Goal: Transaction & Acquisition: Purchase product/service

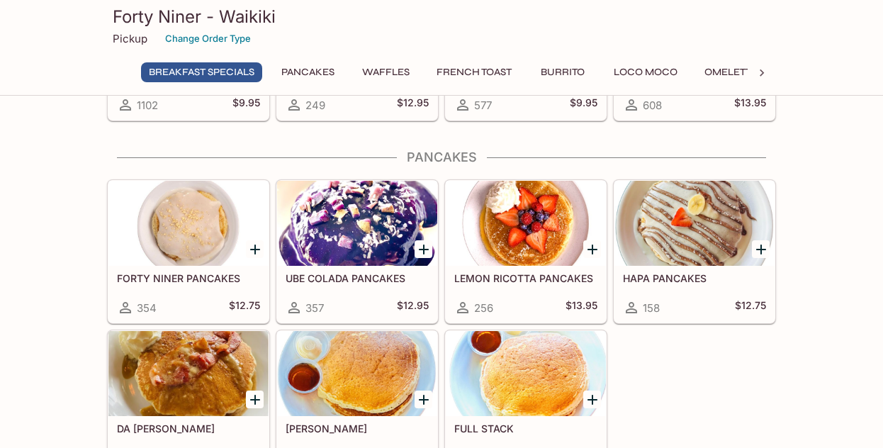
scroll to position [252, 0]
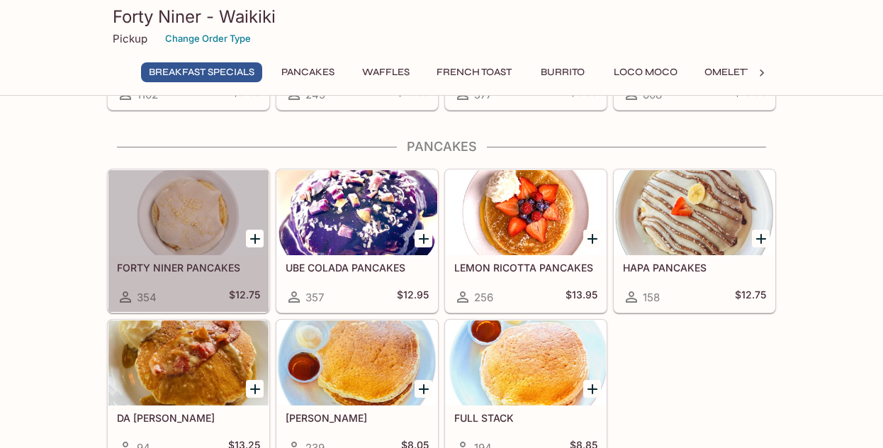
click at [198, 208] on div at bounding box center [188, 212] width 160 height 85
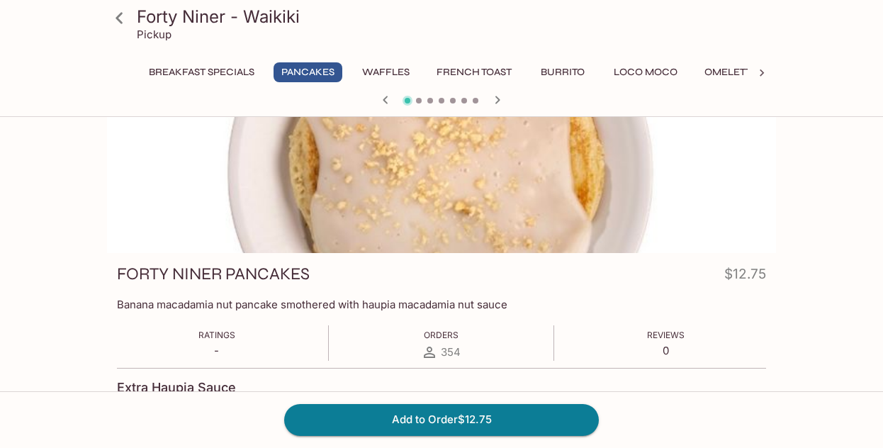
scroll to position [55, 0]
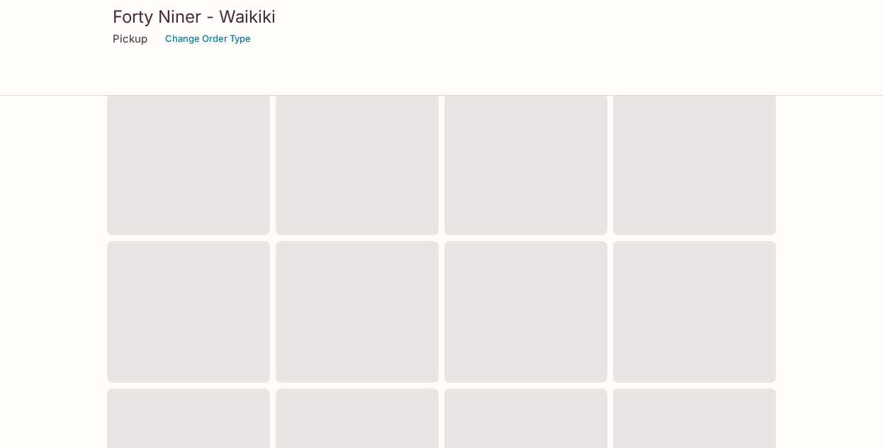
scroll to position [252, 0]
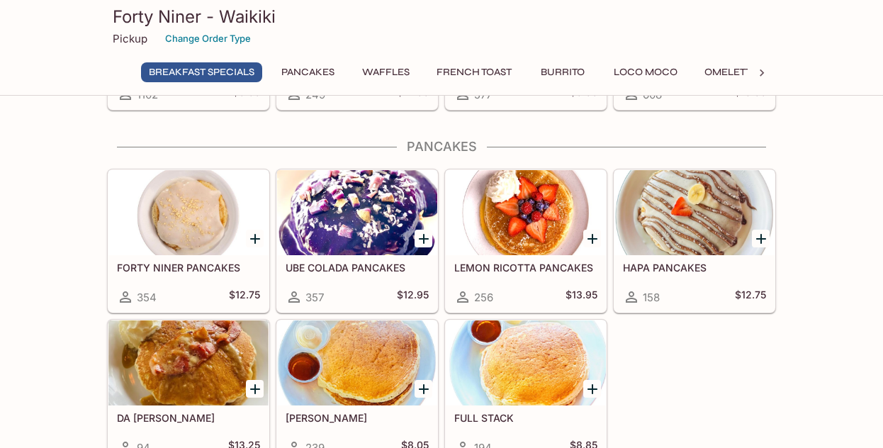
click at [692, 234] on div at bounding box center [694, 212] width 160 height 85
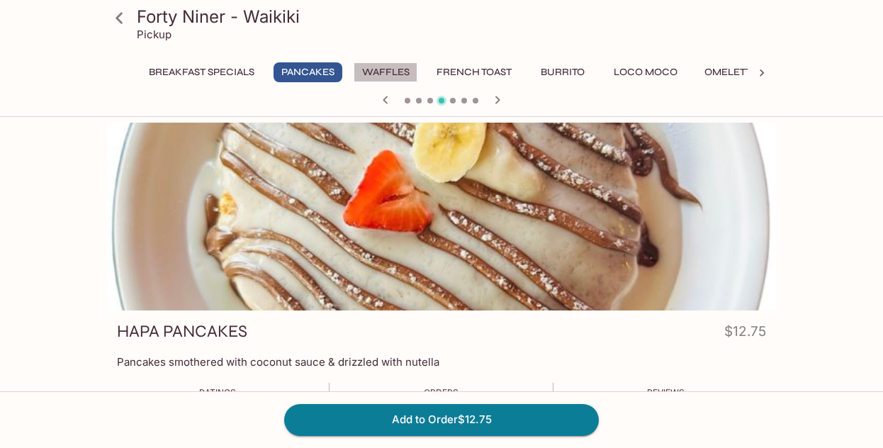
click at [381, 74] on button "Waffles" at bounding box center [385, 72] width 64 height 20
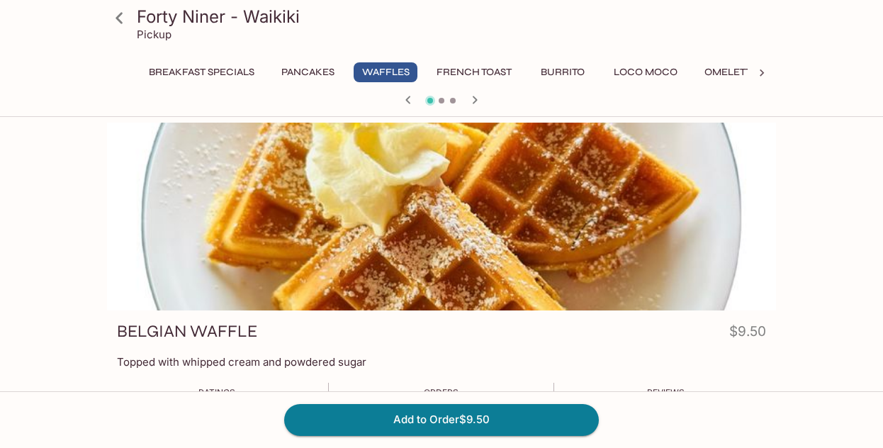
click at [557, 77] on button "Burrito" at bounding box center [563, 72] width 64 height 20
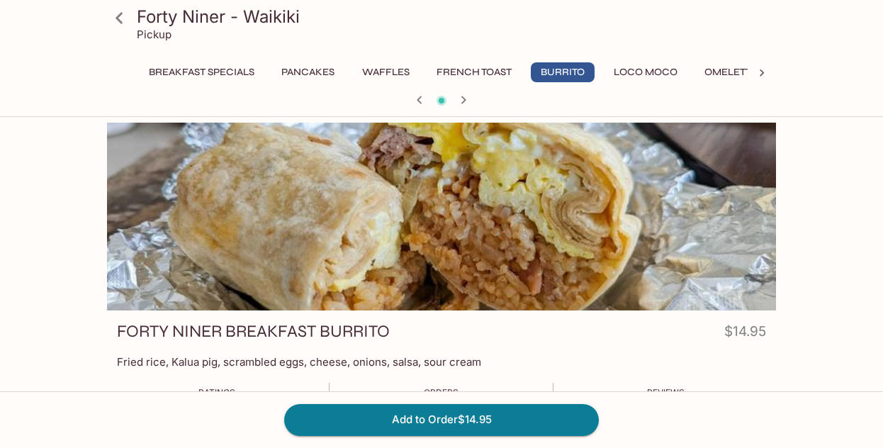
click at [557, 77] on button "Burrito" at bounding box center [563, 72] width 64 height 20
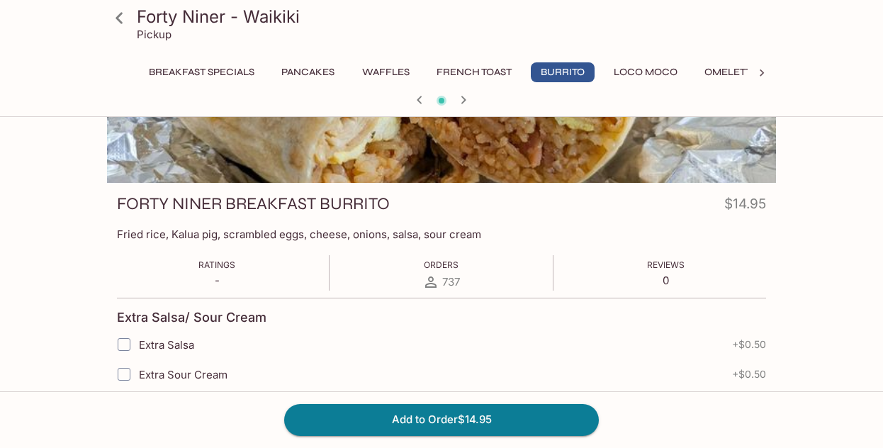
scroll to position [132, 0]
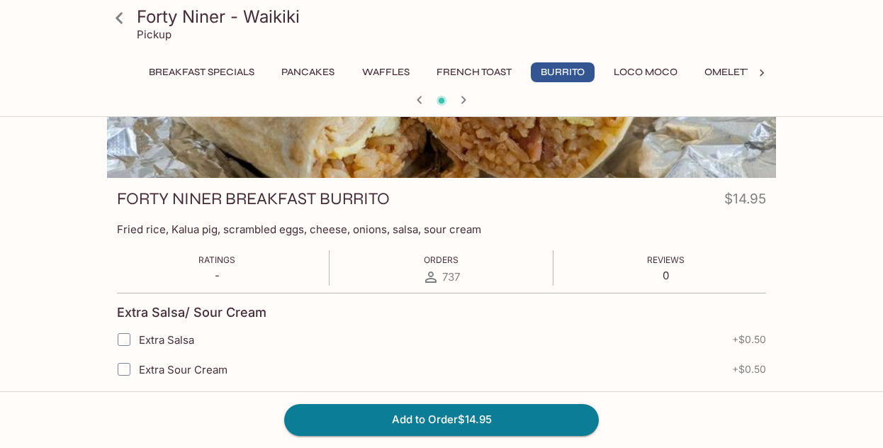
click at [658, 77] on button "Loco Moco" at bounding box center [645, 72] width 79 height 20
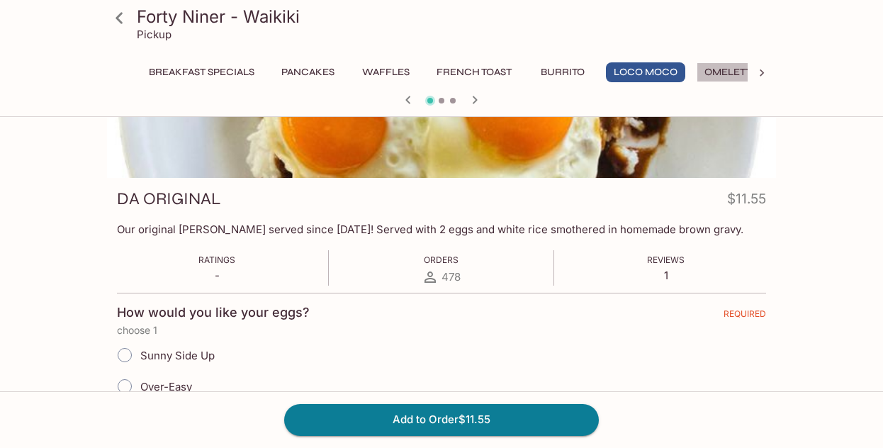
click at [731, 70] on button "Omelettes" at bounding box center [733, 72] width 74 height 20
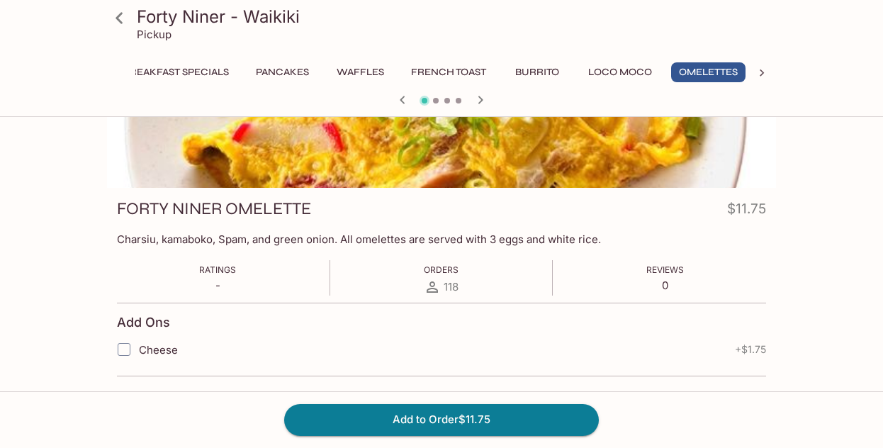
scroll to position [0, 28]
